Goal: Contribute content: Add original content to the website for others to see

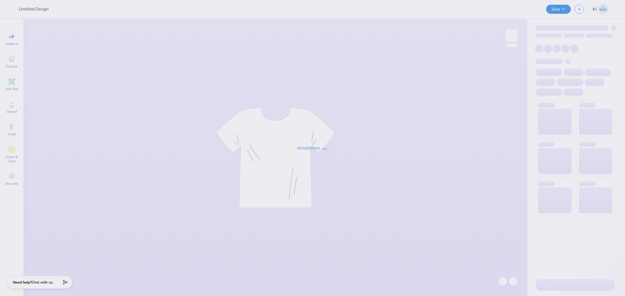
type input "info night"
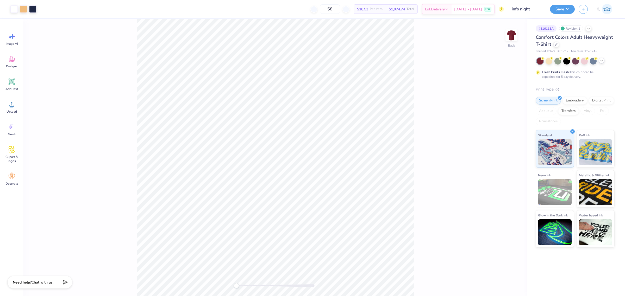
click at [602, 62] on icon at bounding box center [601, 61] width 4 height 4
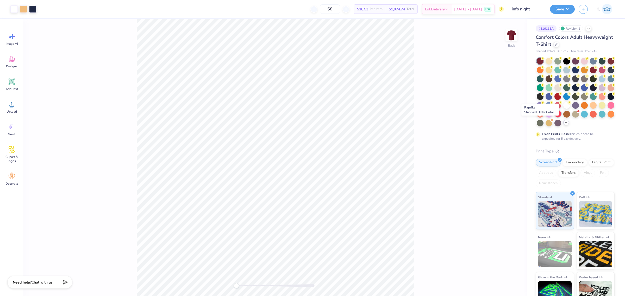
click at [554, 117] on div at bounding box center [557, 113] width 7 height 7
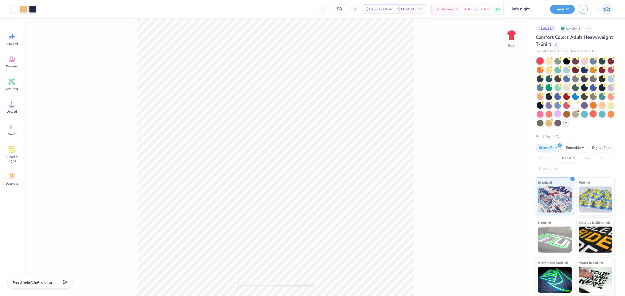
click at [590, 117] on div at bounding box center [593, 113] width 7 height 7
click at [552, 116] on div at bounding box center [549, 113] width 7 height 7
click at [590, 117] on div at bounding box center [593, 113] width 7 height 7
click at [590, 127] on div at bounding box center [576, 92] width 78 height 69
click at [599, 73] on div at bounding box center [602, 69] width 7 height 7
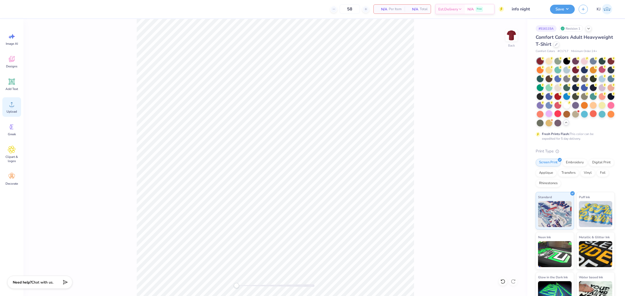
click at [3, 106] on div "Upload" at bounding box center [11, 107] width 19 height 20
click at [12, 107] on circle at bounding box center [12, 107] width 4 height 4
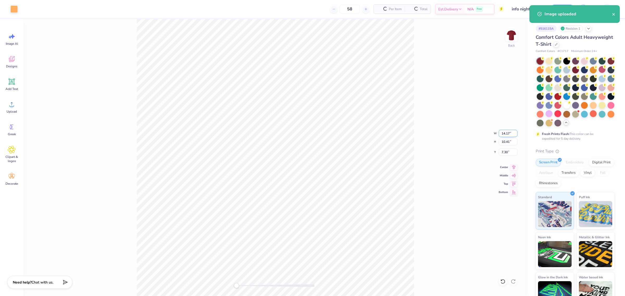
click at [499, 133] on input "14.17" at bounding box center [508, 133] width 19 height 7
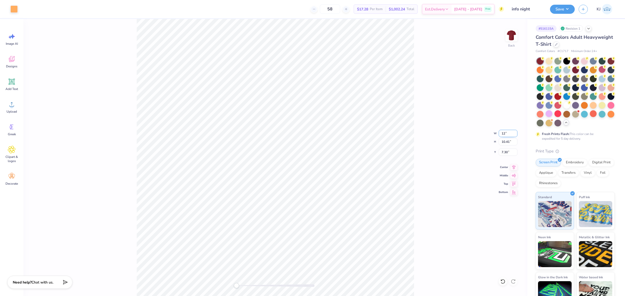
type input "12"
click at [502, 151] on input "7.30" at bounding box center [508, 152] width 19 height 7
type input "3"
click at [502, 136] on input "6.12" at bounding box center [508, 133] width 19 height 7
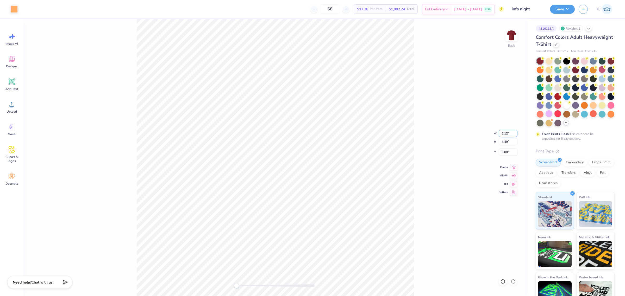
click at [502, 136] on input "6.12" at bounding box center [508, 133] width 19 height 7
type input "8"
click at [503, 152] on input "1.41" at bounding box center [508, 152] width 19 height 7
type input "8"
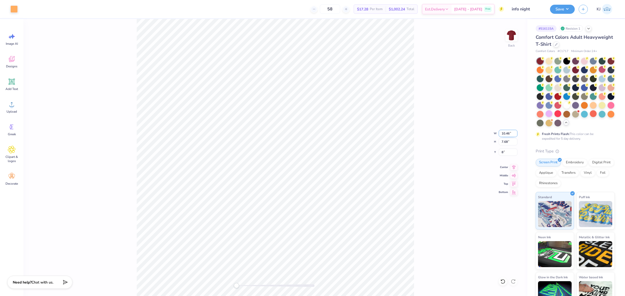
click at [504, 134] on input "10.46" at bounding box center [508, 133] width 19 height 7
type input "11"
click at [504, 134] on input "11" at bounding box center [508, 133] width 19 height 7
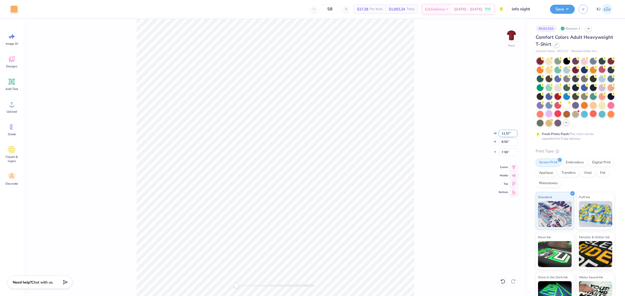
click at [504, 133] on input "11.57" at bounding box center [508, 133] width 19 height 7
type input "11"
click at [501, 152] on input "7.80" at bounding box center [508, 152] width 19 height 7
click at [417, 184] on div "Back W 11.00 11.00 " H 8.08 8.08 " Y 7.80 7.80 " Center Middle Top Bottom" at bounding box center [275, 157] width 504 height 277
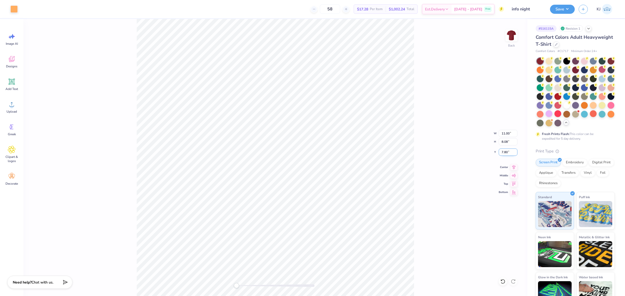
click at [505, 153] on input "7.80" at bounding box center [508, 152] width 19 height 7
type input "3"
click at [424, 189] on div "Back W 11.00 11.00 " H 8.08 8.08 " Y 3.00 3.00 " Center Middle Top Bottom" at bounding box center [275, 157] width 504 height 277
click at [11, 110] on span "Upload" at bounding box center [12, 112] width 10 height 4
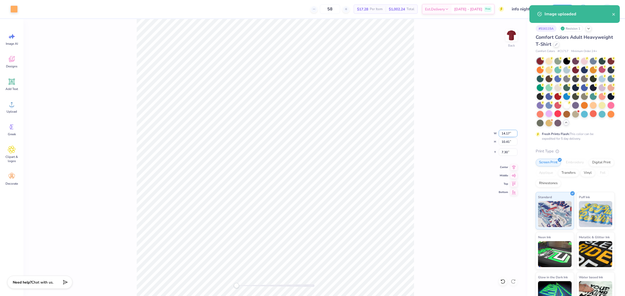
click at [503, 136] on input "14.17" at bounding box center [508, 133] width 19 height 7
type input "10"
click at [507, 152] on input "7.30" at bounding box center [508, 152] width 19 height 7
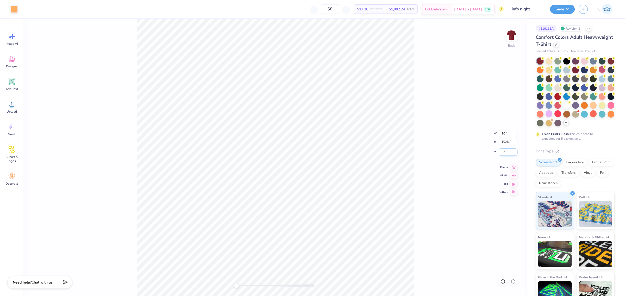
type input "3"
click at [503, 135] on input "7.05" at bounding box center [508, 133] width 19 height 7
type input "11"
click at [507, 154] on input "1.92" at bounding box center [508, 152] width 19 height 7
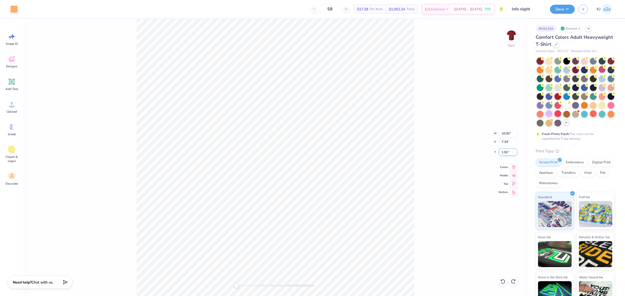
click at [507, 154] on input "1.92" at bounding box center [508, 152] width 19 height 7
type input "3"
click at [574, 7] on button "Save" at bounding box center [562, 8] width 25 height 9
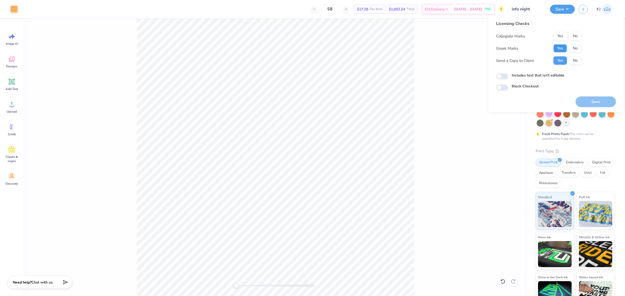
click at [564, 51] on button "Yes" at bounding box center [560, 48] width 14 height 8
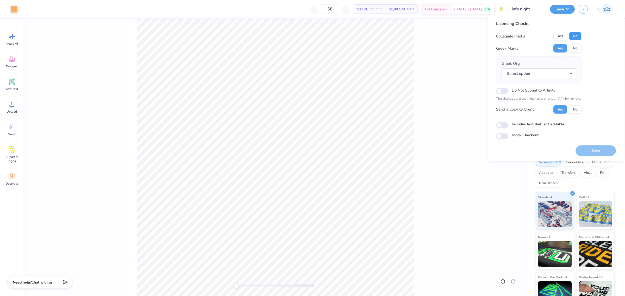
click at [576, 39] on button "No" at bounding box center [575, 36] width 12 height 8
click at [590, 151] on button "Save" at bounding box center [596, 150] width 40 height 11
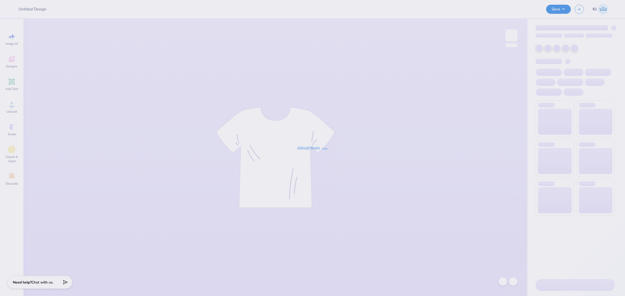
type input "[PERSON_NAME] : [GEOGRAPHIC_DATA]"
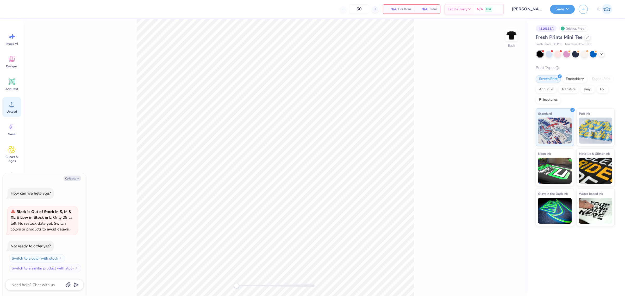
click at [13, 112] on span "Upload" at bounding box center [12, 112] width 10 height 4
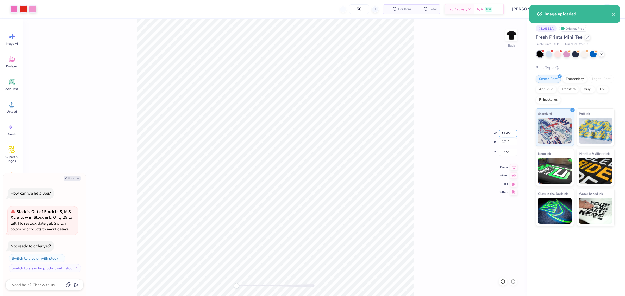
click at [505, 134] on input "11.40" at bounding box center [508, 133] width 19 height 7
type textarea "x"
type input "7"
type textarea "x"
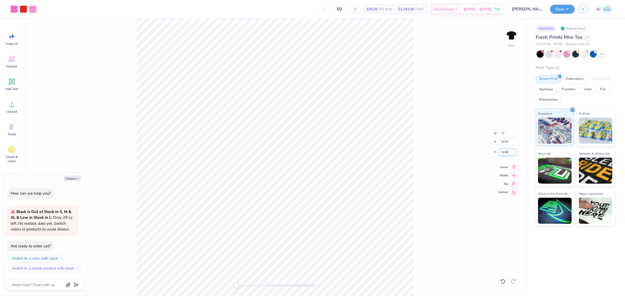
click at [504, 154] on input "3.15" at bounding box center [508, 152] width 19 height 7
type input "5"
type input "3"
click at [429, 179] on div "Back W 7 7 " H 9.71 9.71 " Y 3 3 " Center Middle Top Bottom" at bounding box center [275, 157] width 504 height 277
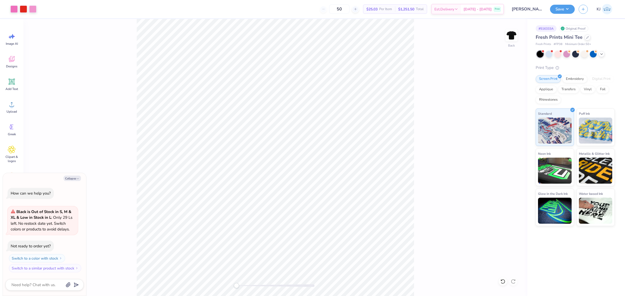
type textarea "x"
click at [504, 132] on input "4.30" at bounding box center [508, 133] width 19 height 7
type input "7"
type textarea "x"
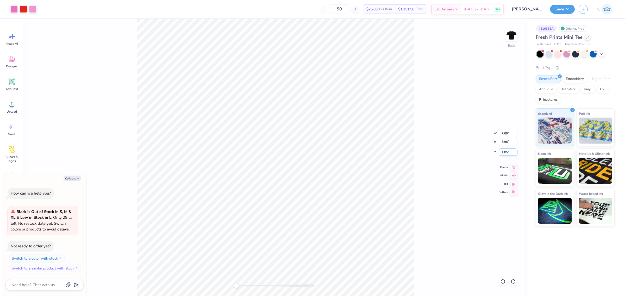
click at [505, 153] on input "1.85" at bounding box center [508, 152] width 19 height 7
type input "3"
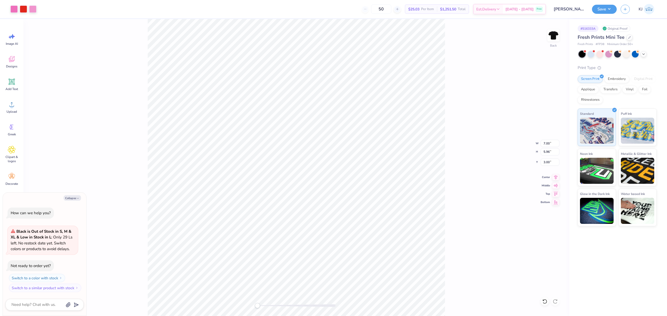
click at [491, 204] on div "Back W 7.00 7.00 " H 5.96 5.96 " Y 3.00 3.00 " Center Middle Top Bottom" at bounding box center [296, 167] width 546 height 297
click at [7, 112] on span "Upload" at bounding box center [12, 112] width 10 height 4
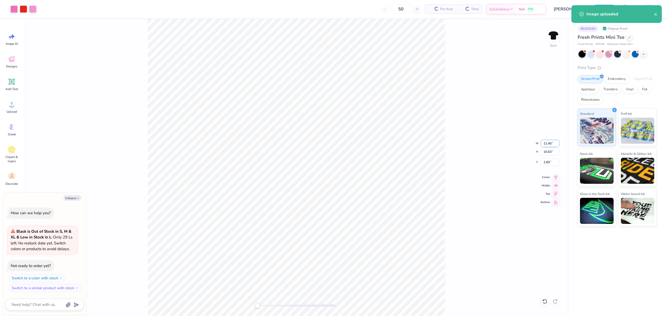
click at [544, 142] on input "11.40" at bounding box center [549, 143] width 19 height 7
type textarea "x"
type input "11"
type textarea "x"
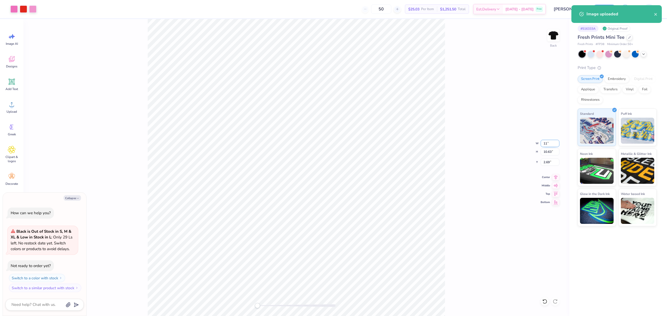
click at [544, 142] on input "11" at bounding box center [549, 143] width 19 height 7
type input "7"
click at [544, 142] on input "7" at bounding box center [549, 143] width 19 height 7
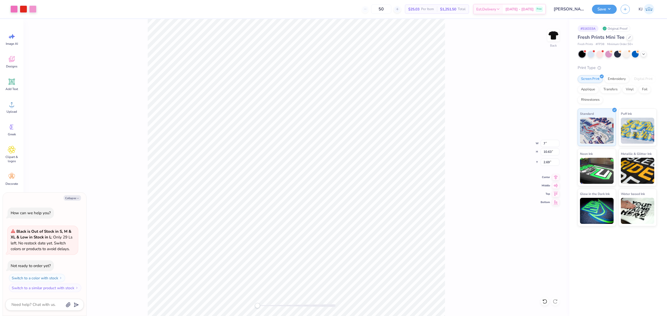
click at [538, 136] on div "Back W 7 7 " H 10.63 10.63 " Y 2.69 2.69 " Center Middle Top Bottom" at bounding box center [296, 167] width 546 height 297
type textarea "x"
click at [542, 144] on input "4.00" at bounding box center [549, 143] width 19 height 7
type input "7"
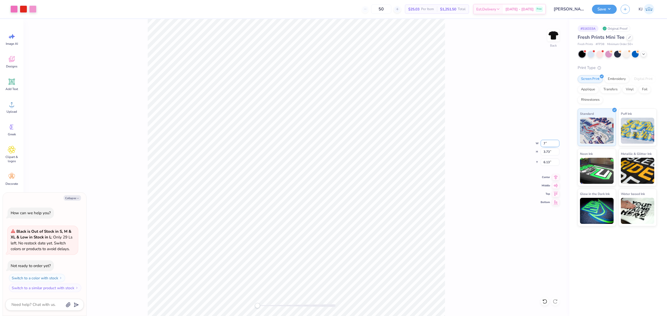
type textarea "x"
click at [545, 149] on input "3.73" at bounding box center [549, 151] width 19 height 7
click at [547, 140] on input "7" at bounding box center [549, 143] width 19 height 7
click at [546, 160] on input "6.13" at bounding box center [549, 162] width 19 height 7
click at [546, 162] on input "6.13" at bounding box center [549, 162] width 19 height 7
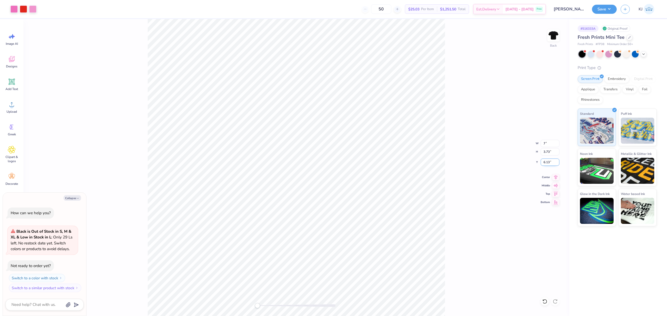
click at [546, 162] on input "6.13" at bounding box center [549, 162] width 19 height 7
type input "3"
click at [489, 190] on div "Back W 7 7 " H 3.73 3.73 " Y 3 3 " Center Middle Top Bottom" at bounding box center [296, 167] width 546 height 297
type textarea "x"
click at [545, 142] on input "11.40" at bounding box center [549, 143] width 19 height 7
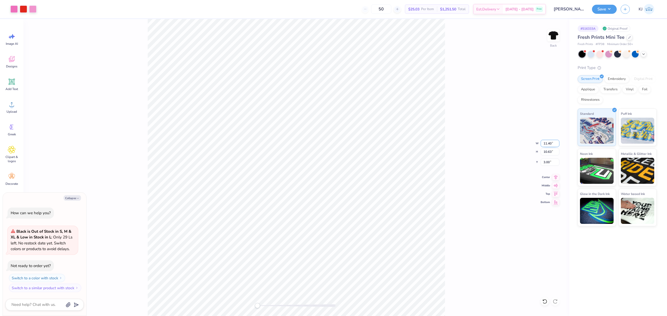
click at [545, 142] on input "11.40" at bounding box center [549, 143] width 19 height 7
type input "7"
click at [456, 189] on div "Back W 7 7 " H 10.63 10.63 " Y 3.00 3.00 " Center Middle Top Bottom" at bounding box center [296, 167] width 546 height 297
type textarea "x"
click at [543, 145] on input "4.30" at bounding box center [549, 143] width 19 height 7
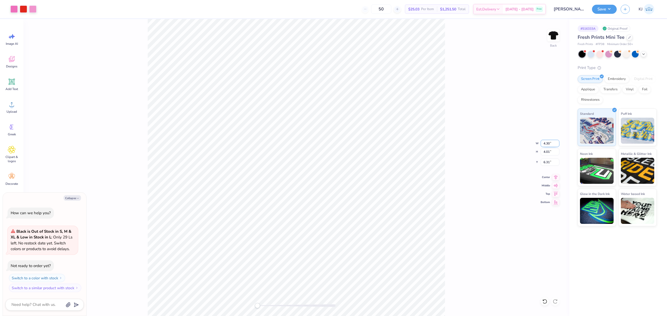
click at [543, 145] on input "4.30" at bounding box center [549, 143] width 19 height 7
type input "7"
click at [485, 166] on div "Back W 7 7 " H 4.01 4.01 " Y 6.31 6.31 " Center Middle Top Bottom" at bounding box center [296, 167] width 546 height 297
type textarea "x"
click at [548, 159] on input "3.00" at bounding box center [549, 162] width 19 height 7
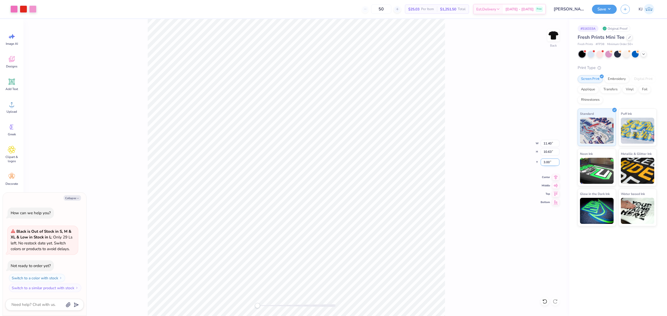
click at [548, 159] on input "3.00" at bounding box center [549, 162] width 19 height 7
type input "3"
type textarea "x"
click at [545, 140] on input "7.89" at bounding box center [549, 143] width 19 height 7
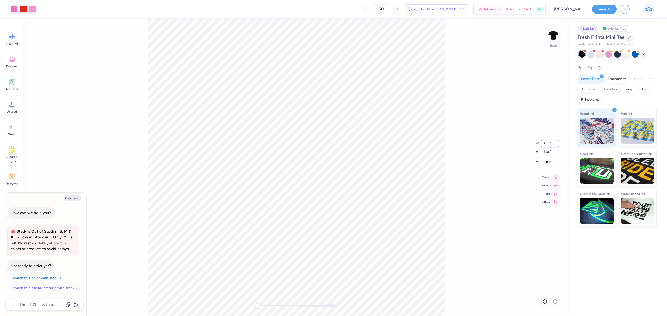
type input "7"
click at [490, 174] on div "Back W 7 7 " H 7.36 7.36 " Y 3.00 3.00 " Center Middle Top Bottom" at bounding box center [296, 167] width 546 height 297
type textarea "x"
click at [546, 162] on input "3.78" at bounding box center [549, 162] width 19 height 7
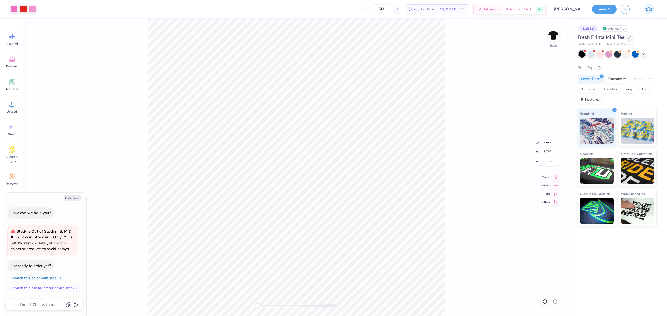
type input "3"
type textarea "x"
click at [544, 144] on input "6.21" at bounding box center [549, 143] width 19 height 7
type input "7"
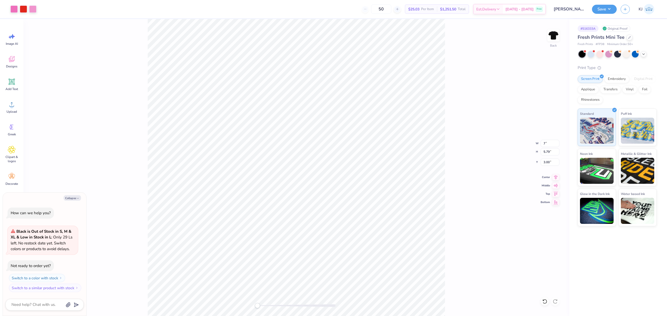
click at [527, 175] on div "Back W 7 7 " H 5.79 5.79 " Y 3.00 3.00 " Center Middle Top Bottom" at bounding box center [296, 167] width 546 height 297
type textarea "x"
click at [546, 162] on input "2.22" at bounding box center [549, 162] width 19 height 7
click at [549, 144] on input "7.89" at bounding box center [549, 143] width 19 height 7
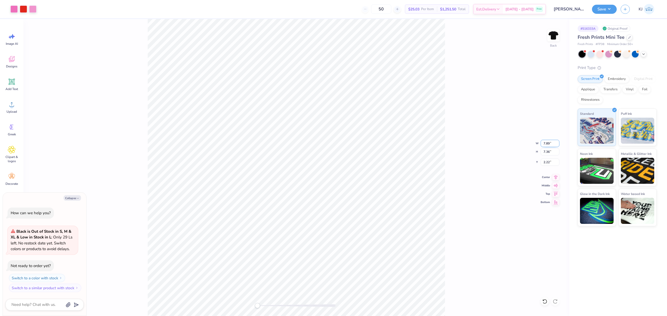
click at [545, 143] on input "7.89" at bounding box center [549, 143] width 19 height 7
type input "7"
click at [472, 178] on div "Back W 7 7 " H 7.36 7.36 " Y 2.22 2.22 " Center Middle Top Bottom" at bounding box center [296, 167] width 546 height 297
click at [494, 168] on div "Back W 6.21 6.21 " H 5.79 5.79 " Y 3.00 3.00 " Center Middle Top Bottom" at bounding box center [296, 167] width 546 height 297
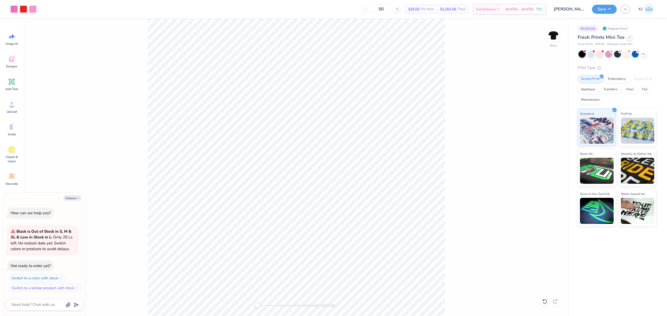
type textarea "x"
click at [546, 164] on input "2.63" at bounding box center [549, 162] width 19 height 7
type input "3"
click at [609, 7] on button "Save" at bounding box center [604, 8] width 25 height 9
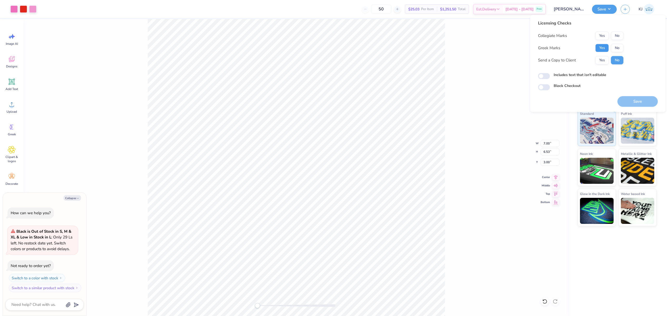
click at [605, 45] on button "Yes" at bounding box center [602, 48] width 14 height 8
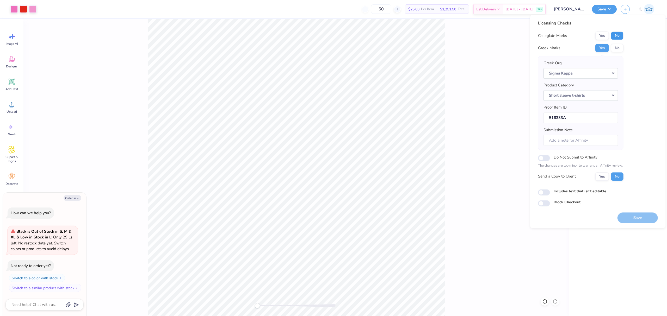
click at [619, 35] on button "No" at bounding box center [617, 36] width 12 height 8
click at [606, 176] on button "Yes" at bounding box center [602, 176] width 14 height 8
click at [624, 163] on div "Licensing Checks Collegiate Marks Yes No Greek Marks Yes No Greek Org Sigma Kap…" at bounding box center [598, 113] width 120 height 186
click at [574, 45] on div "Greek Marks Yes No" at bounding box center [580, 48] width 85 height 8
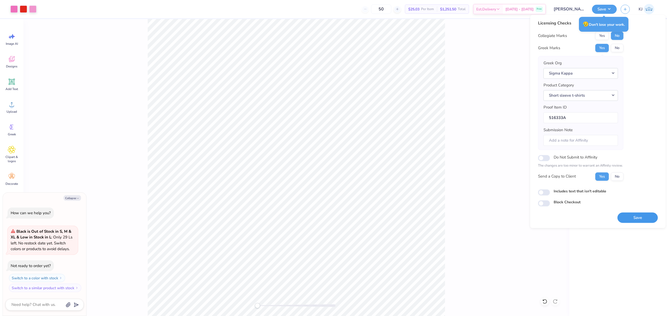
click at [625, 216] on button "Save" at bounding box center [637, 217] width 40 height 11
type textarea "x"
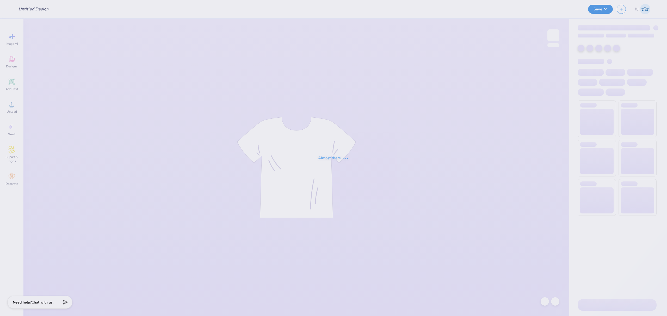
type input "DHOP 25"
